Goal: Task Accomplishment & Management: Complete application form

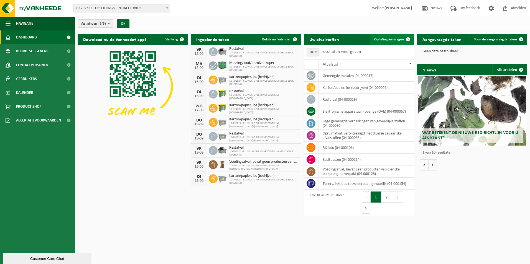
click at [394, 38] on span "Ophaling aanvragen" at bounding box center [389, 40] width 30 height 4
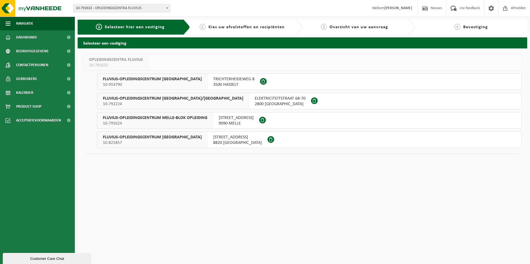
click at [231, 118] on span "BRUSSELSESTEENWEG 199" at bounding box center [236, 118] width 35 height 6
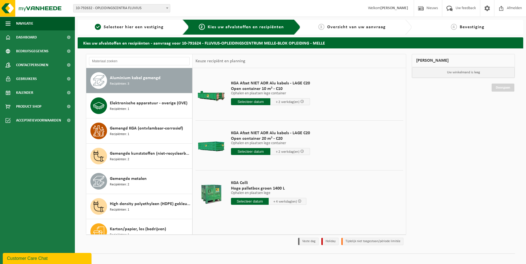
click at [135, 81] on div "Aluminium kabel gemengd Recipiënten: 3" at bounding box center [150, 80] width 81 height 17
click at [243, 202] on input "text" at bounding box center [250, 201] width 38 height 7
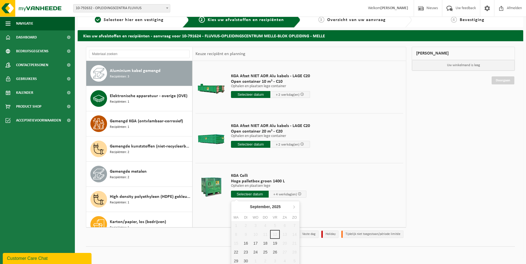
scroll to position [9, 0]
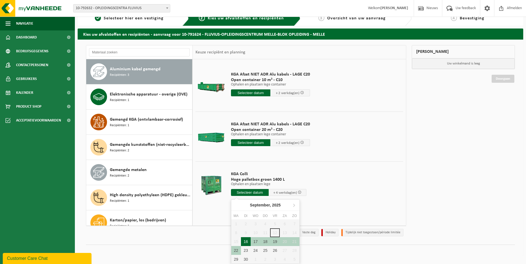
click at [246, 241] on div "16" at bounding box center [246, 242] width 10 height 9
type input "Van 2025-09-16"
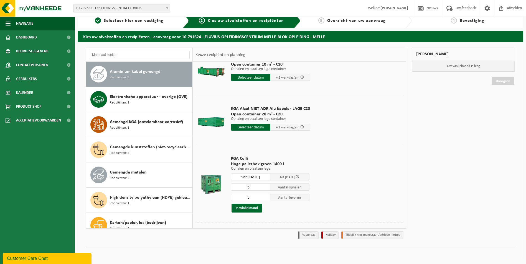
scroll to position [29, 0]
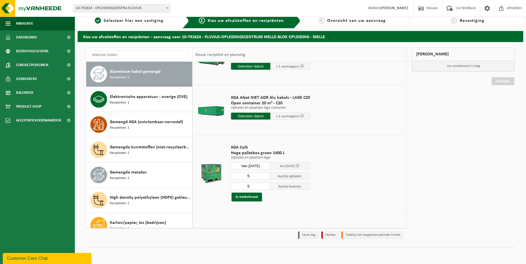
click at [254, 178] on input "5" at bounding box center [250, 176] width 39 height 7
click at [265, 177] on input "4" at bounding box center [250, 176] width 39 height 7
click at [265, 177] on input "3" at bounding box center [250, 176] width 39 height 7
click at [265, 177] on input "2" at bounding box center [250, 176] width 39 height 7
type input "1"
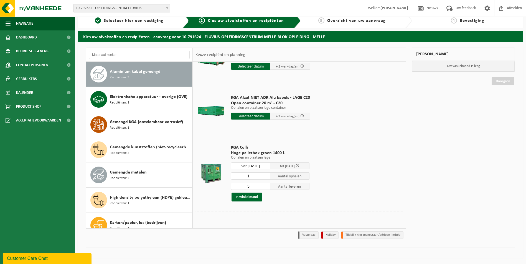
click at [265, 177] on input "1" at bounding box center [250, 176] width 39 height 7
click at [265, 187] on input "4" at bounding box center [250, 186] width 39 height 7
click at [265, 187] on input "3" at bounding box center [250, 186] width 39 height 7
click at [265, 187] on input "0" at bounding box center [250, 186] width 39 height 7
type input "1"
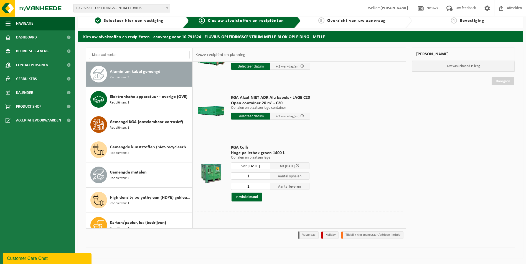
click at [265, 185] on input "1" at bounding box center [250, 186] width 39 height 7
click at [251, 195] on button "In winkelmand" at bounding box center [246, 197] width 30 height 9
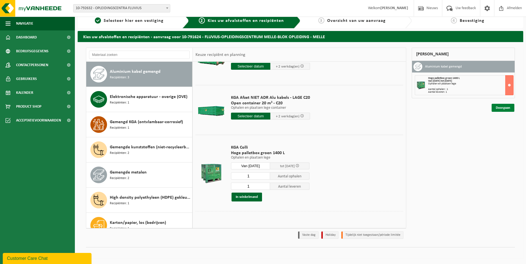
click at [504, 108] on link "Doorgaan" at bounding box center [502, 108] width 23 height 8
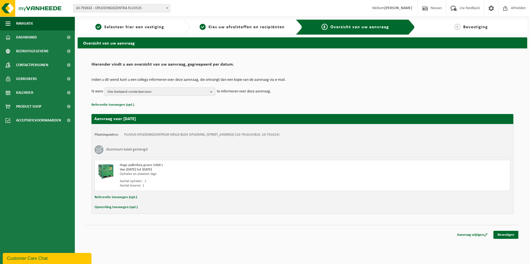
click at [211, 92] on b "button" at bounding box center [212, 92] width 5 height 8
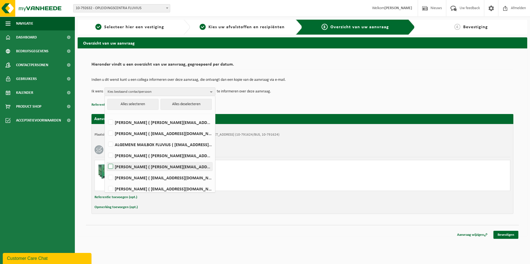
click at [110, 168] on label "Nadine Van Rentergem ( nadine.vanrentergem@fluvius.be )" at bounding box center [159, 167] width 105 height 8
click at [106, 160] on input "Nadine Van Rentergem ( nadine.vanrentergem@fluvius.be )" at bounding box center [106, 160] width 0 height 0
checkbox input "true"
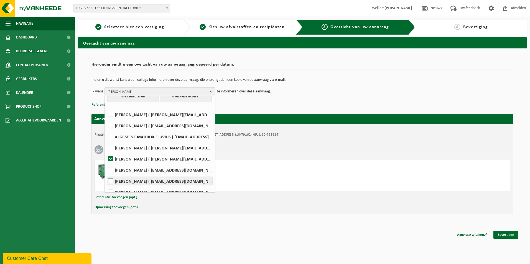
scroll to position [14, 0]
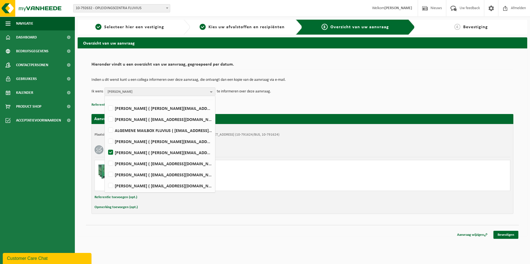
click at [238, 175] on div "Ophalen en plaatsen lege" at bounding box center [222, 174] width 205 height 4
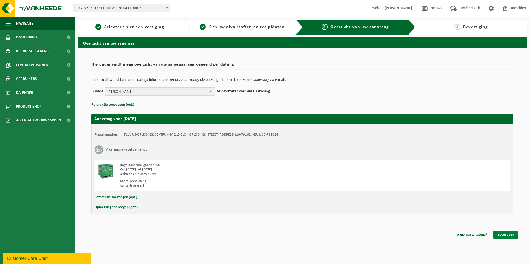
click at [504, 233] on link "Bevestigen" at bounding box center [505, 235] width 25 height 8
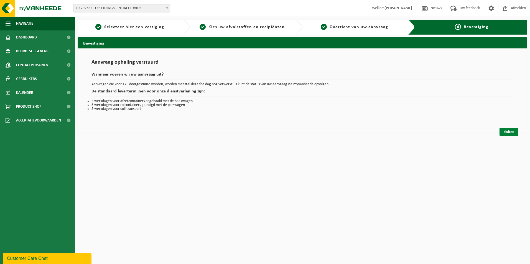
click at [510, 131] on link "Sluiten" at bounding box center [508, 132] width 19 height 8
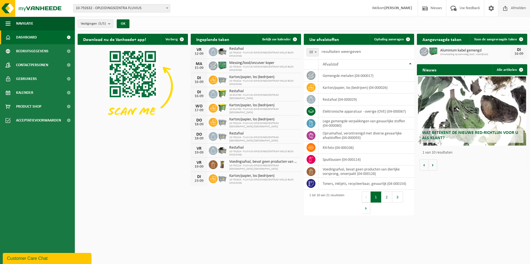
click at [518, 8] on span "Afmelden" at bounding box center [518, 8] width 18 height 16
